Goal: Task Accomplishment & Management: Complete application form

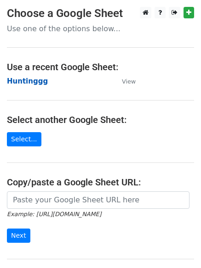
click at [19, 81] on strong "Huntinggg" at bounding box center [27, 81] width 41 height 8
click at [25, 79] on strong "Huntinggg" at bounding box center [27, 81] width 41 height 8
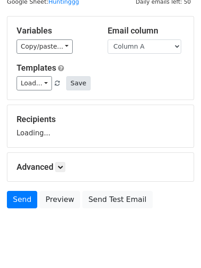
scroll to position [52, 0]
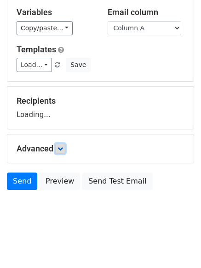
click at [62, 148] on icon at bounding box center [60, 149] width 6 height 6
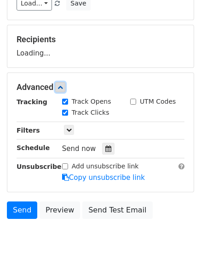
scroll to position [142, 0]
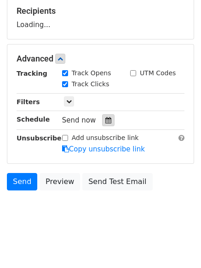
click at [105, 119] on icon at bounding box center [108, 120] width 6 height 6
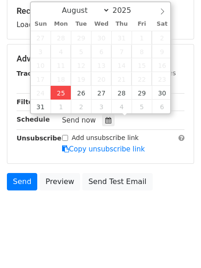
type input "2025-08-25 12:00"
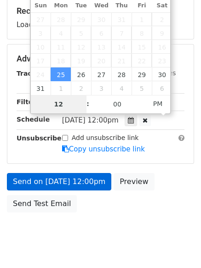
type input "4"
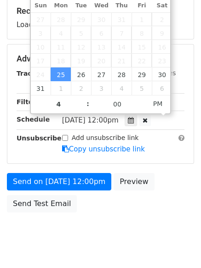
type input "2025-08-25 16:00"
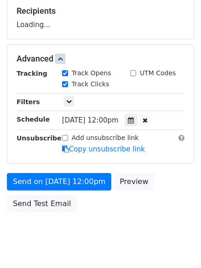
click at [107, 221] on body "New Campaign Daily emails left: 50 Google Sheet: Huntinggg Variables Copy/paste…" at bounding box center [100, 59] width 201 height 389
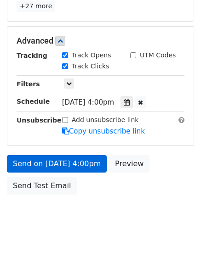
scroll to position [201, 0]
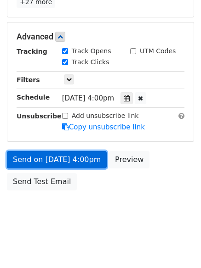
click at [64, 161] on link "Send on Aug 25 at 4:00pm" at bounding box center [57, 159] width 100 height 17
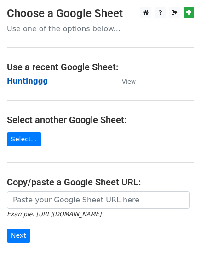
click at [26, 82] on strong "Huntinggg" at bounding box center [27, 81] width 41 height 8
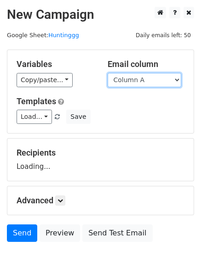
drag, startPoint x: 141, startPoint y: 78, endPoint x: 141, endPoint y: 85, distance: 7.4
click at [141, 78] on select "Column A Column B Column C" at bounding box center [143, 80] width 73 height 14
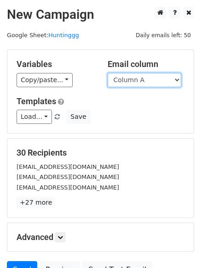
click at [129, 85] on select "Column A Column B Column C" at bounding box center [143, 80] width 73 height 14
select select "Column B"
click at [107, 73] on select "Column A Column B Column C" at bounding box center [143, 80] width 73 height 14
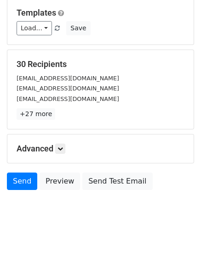
click at [67, 145] on h5 "Advanced" at bounding box center [101, 149] width 168 height 10
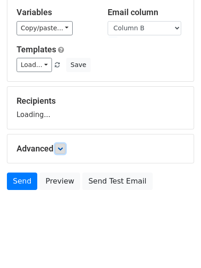
click at [61, 145] on link at bounding box center [60, 149] width 10 height 10
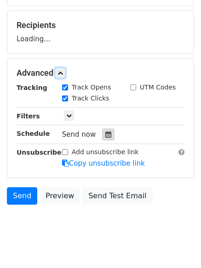
scroll to position [128, 0]
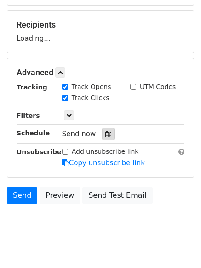
click at [105, 136] on icon at bounding box center [108, 134] width 6 height 6
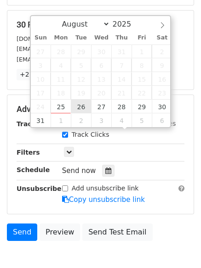
type input "2025-08-26 12:00"
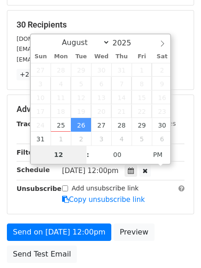
type input "5"
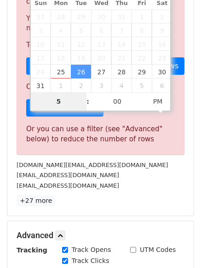
scroll to position [380, 0]
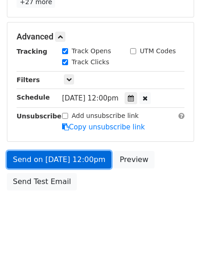
type input "2025-08-26 17:00"
click at [71, 159] on link "Send on Aug 26 at 12:00pm" at bounding box center [59, 159] width 104 height 17
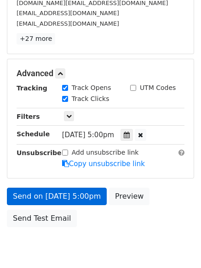
scroll to position [201, 0]
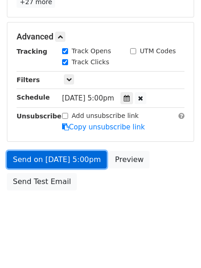
click at [72, 158] on link "Send on Aug 26 at 5:00pm" at bounding box center [57, 159] width 100 height 17
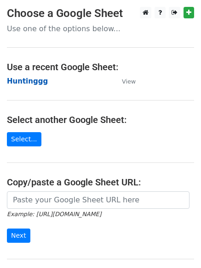
click at [20, 82] on strong "Huntinggg" at bounding box center [27, 81] width 41 height 8
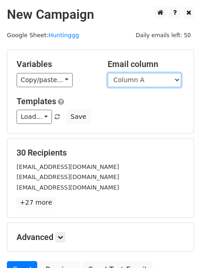
click at [155, 83] on select "Column A Column B Column C" at bounding box center [143, 80] width 73 height 14
select select "Column C"
click at [107, 73] on select "Column A Column B Column C" at bounding box center [143, 80] width 73 height 14
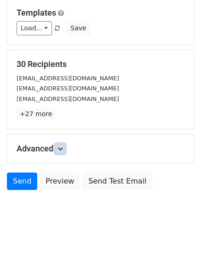
drag, startPoint x: 63, startPoint y: 145, endPoint x: 70, endPoint y: 148, distance: 7.0
click at [64, 145] on link at bounding box center [60, 149] width 10 height 10
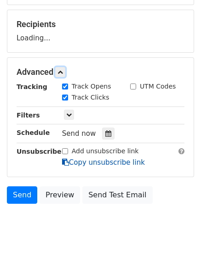
scroll to position [129, 0]
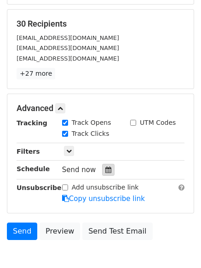
drag, startPoint x: 101, startPoint y: 164, endPoint x: 104, endPoint y: 168, distance: 5.4
click at [101, 164] on div "Send now" at bounding box center [116, 170] width 108 height 12
click at [106, 172] on icon at bounding box center [108, 170] width 6 height 6
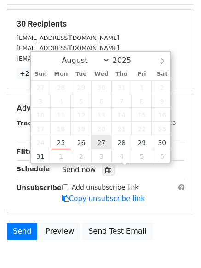
type input "2025-08-27 12:00"
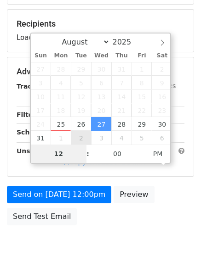
type input "6"
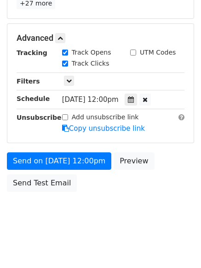
scroll to position [380, 0]
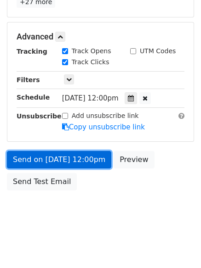
type input "2025-08-27 18:00"
click at [56, 156] on link "Send on Aug 27 at 12:00pm" at bounding box center [59, 159] width 104 height 17
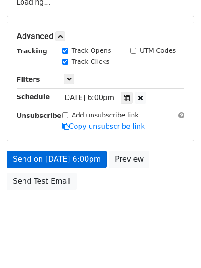
scroll to position [164, 0]
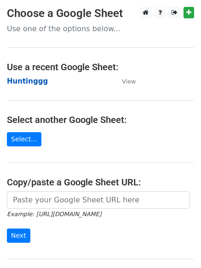
click at [25, 81] on strong "Huntinggg" at bounding box center [27, 81] width 41 height 8
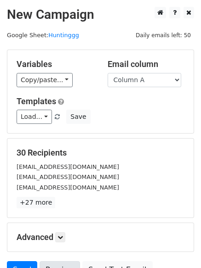
scroll to position [89, 0]
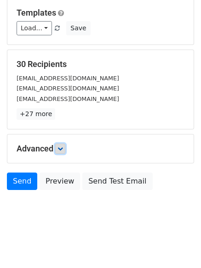
click at [63, 148] on icon at bounding box center [60, 149] width 6 height 6
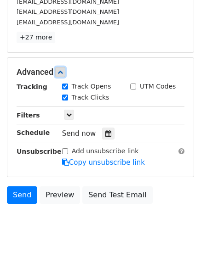
scroll to position [170, 0]
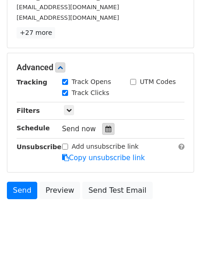
click at [102, 134] on div at bounding box center [108, 129] width 12 height 12
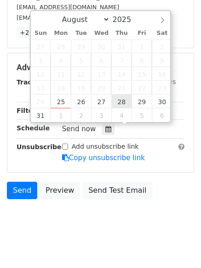
type input "2025-08-28 12:00"
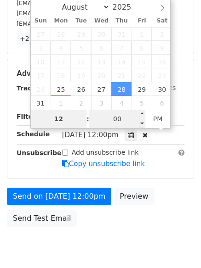
type input "7"
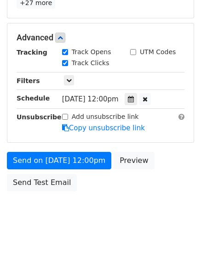
scroll to position [380, 0]
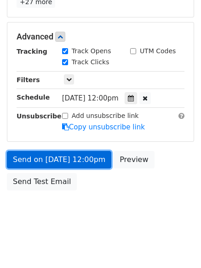
type input "2025-08-28 19:00"
click at [62, 156] on link "Send on Aug 28 at 12:00pm" at bounding box center [59, 159] width 104 height 17
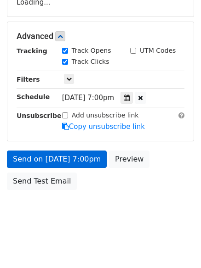
scroll to position [164, 0]
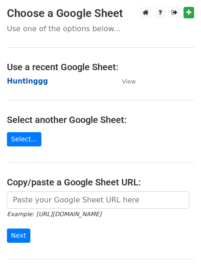
click at [29, 81] on strong "Huntinggg" at bounding box center [27, 81] width 41 height 8
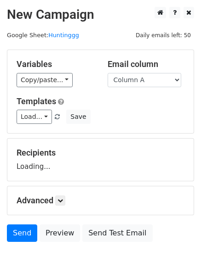
select select "Column B"
click at [107, 73] on select "Column A Column B Column C" at bounding box center [143, 80] width 73 height 14
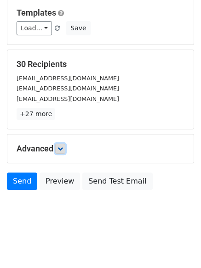
click at [58, 145] on link at bounding box center [60, 149] width 10 height 10
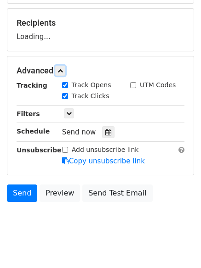
scroll to position [131, 0]
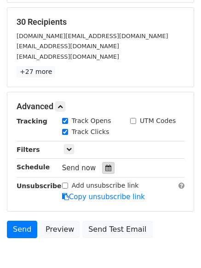
click at [105, 166] on icon at bounding box center [108, 168] width 6 height 6
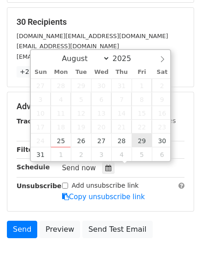
type input "2025-08-29 12:00"
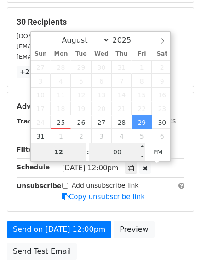
type input "8"
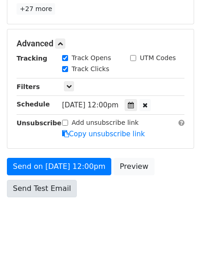
scroll to position [380, 0]
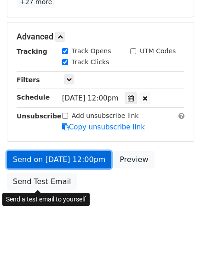
type input "2025-08-29 20:00"
click at [58, 162] on link "Send on Aug 29 at 12:00pm" at bounding box center [59, 159] width 104 height 17
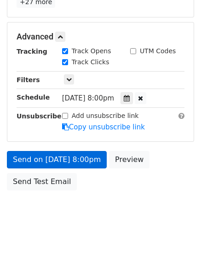
scroll to position [164, 0]
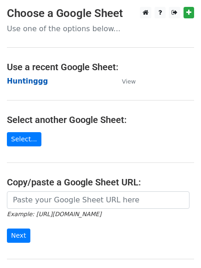
click at [28, 78] on strong "Huntinggg" at bounding box center [27, 81] width 41 height 8
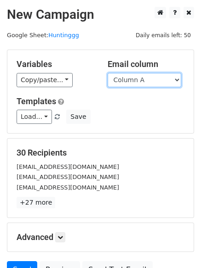
click at [148, 85] on select "Column A Column B Column C" at bounding box center [143, 80] width 73 height 14
select select "Column C"
click at [107, 73] on select "Column A Column B Column C" at bounding box center [143, 80] width 73 height 14
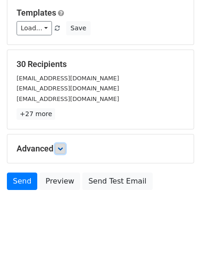
click at [62, 147] on icon at bounding box center [60, 149] width 6 height 6
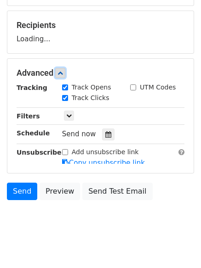
scroll to position [130, 0]
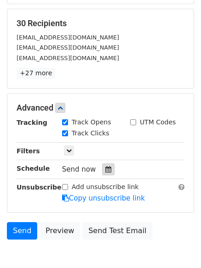
click at [105, 169] on icon at bounding box center [108, 169] width 6 height 6
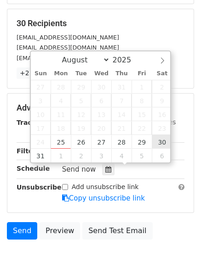
type input "[DATE] 12:00"
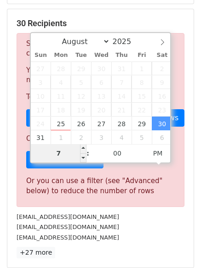
drag, startPoint x: 66, startPoint y: 153, endPoint x: 48, endPoint y: 151, distance: 18.5
click at [50, 151] on input "7" at bounding box center [59, 153] width 56 height 18
type input "9"
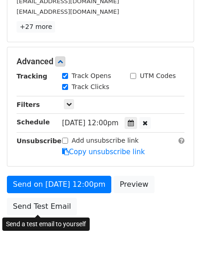
scroll to position [380, 0]
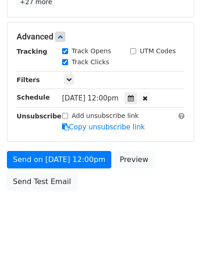
type input "[DATE] 21:00"
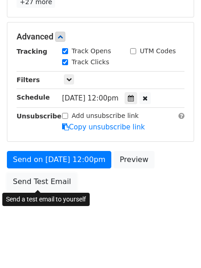
click at [57, 172] on div "Send on [DATE] 12:00pm Preview Send Test Email" at bounding box center [100, 173] width 201 height 44
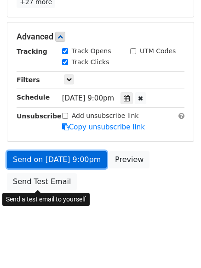
click at [56, 164] on link "Send on [DATE] 9:00pm" at bounding box center [57, 159] width 100 height 17
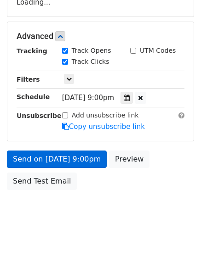
scroll to position [164, 0]
